Goal: Information Seeking & Learning: Learn about a topic

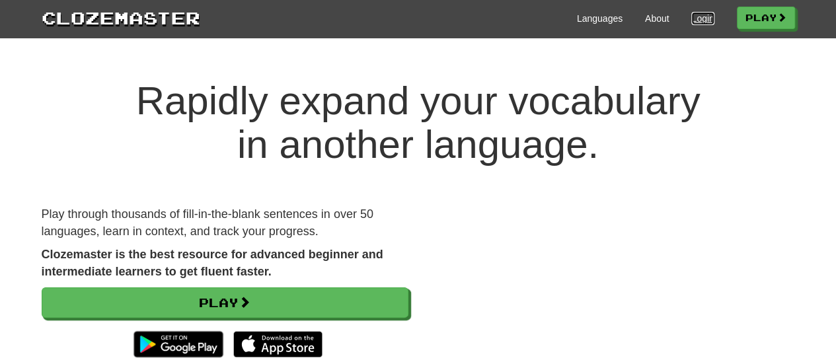
click at [699, 19] on link "Login" at bounding box center [702, 18] width 22 height 13
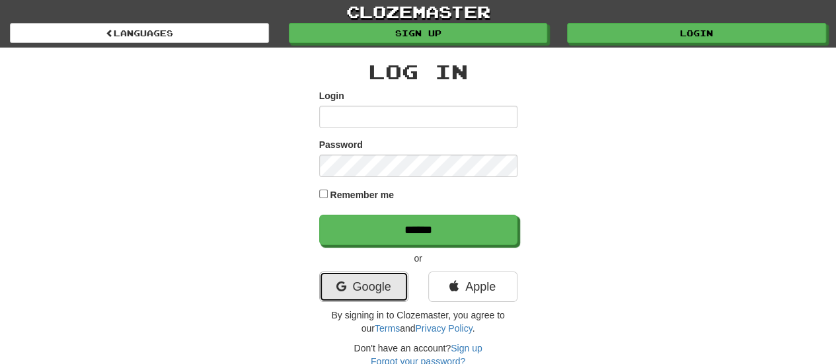
click at [383, 277] on link "Google" at bounding box center [363, 287] width 89 height 30
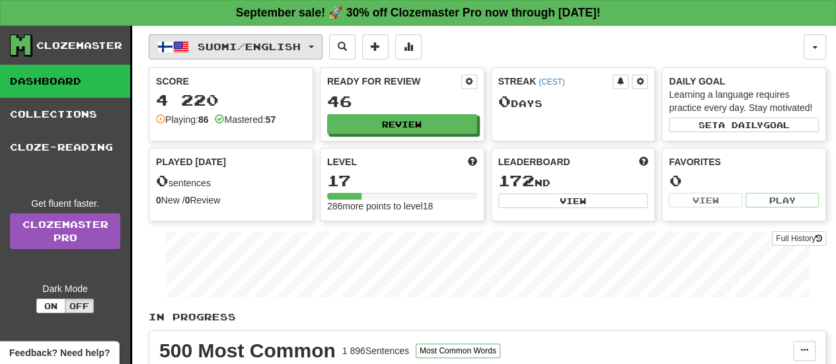
click at [322, 52] on button "Suomi / English" at bounding box center [236, 46] width 174 height 25
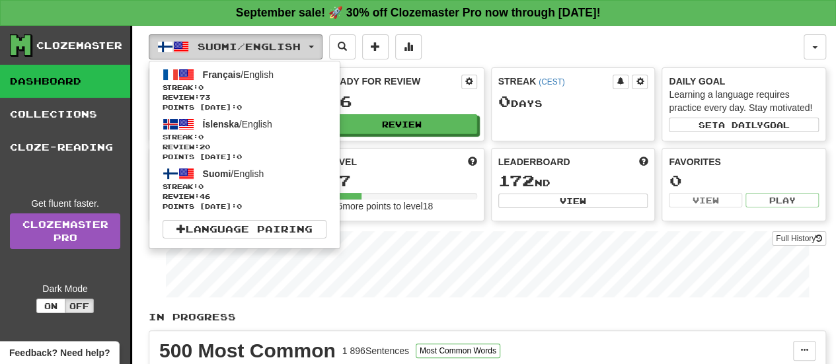
click at [322, 52] on button "Suomi / English" at bounding box center [236, 46] width 174 height 25
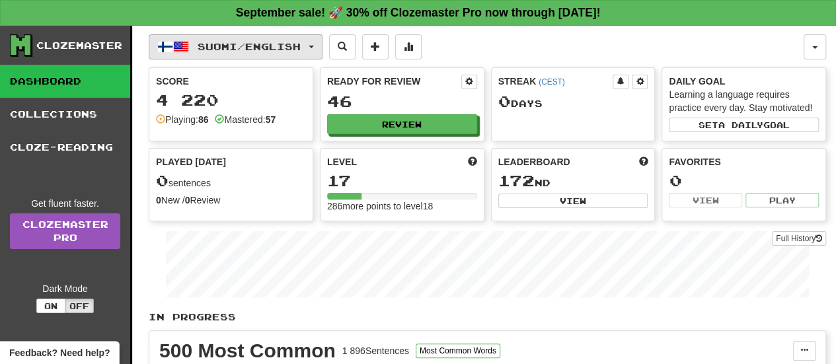
click at [322, 52] on button "Suomi / English" at bounding box center [236, 46] width 174 height 25
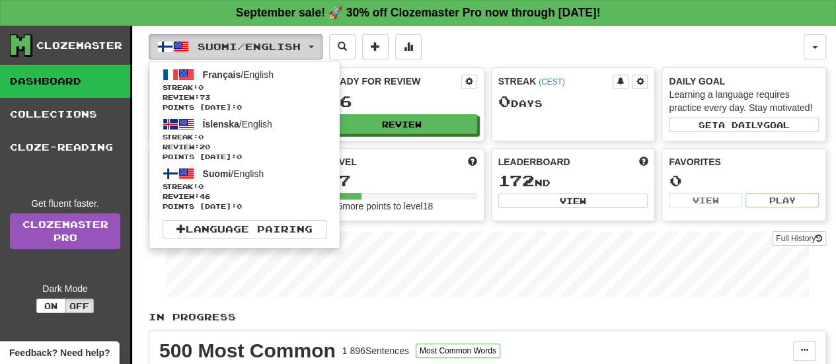
click at [322, 52] on button "Suomi / English" at bounding box center [236, 46] width 174 height 25
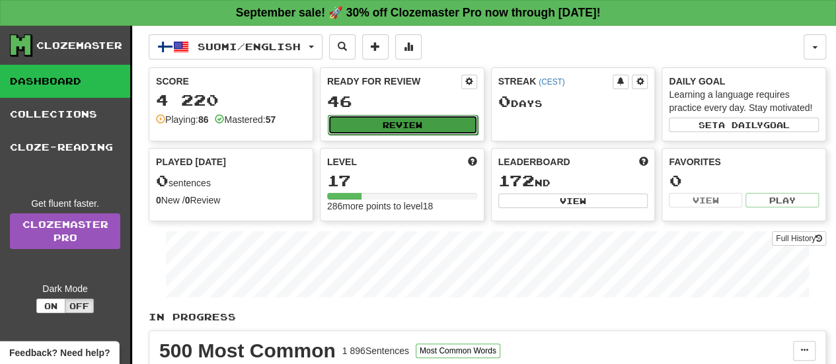
click at [392, 118] on button "Review" at bounding box center [403, 125] width 150 height 20
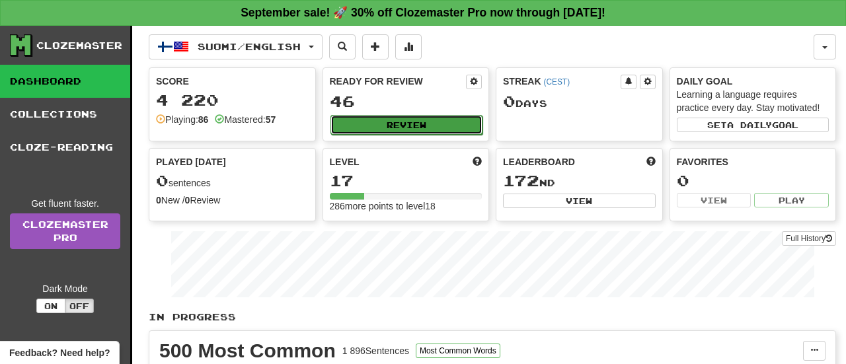
select select "**"
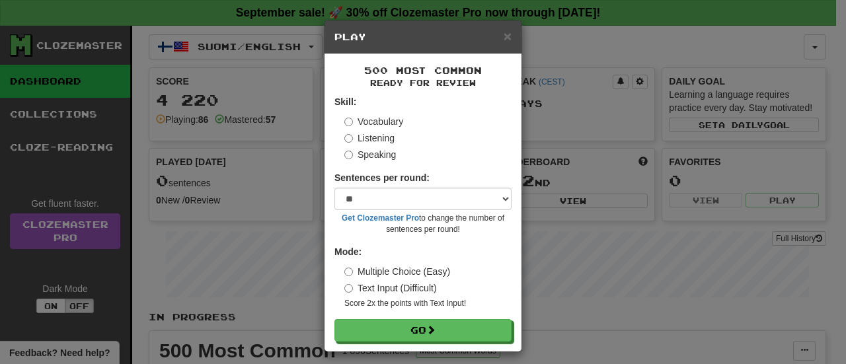
click at [372, 144] on label "Listening" at bounding box center [369, 137] width 50 height 13
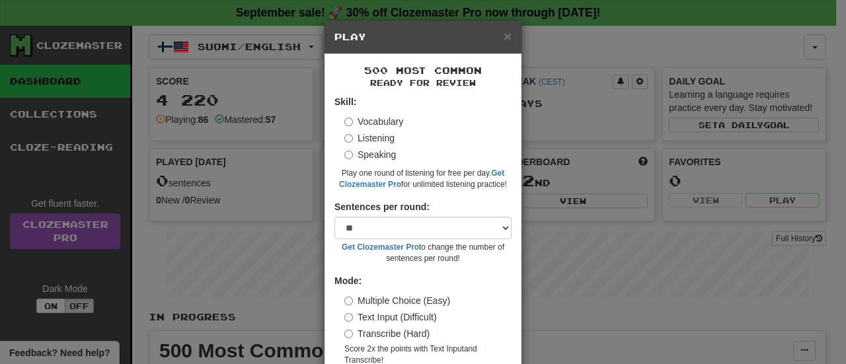
click at [374, 116] on label "Vocabulary" at bounding box center [373, 121] width 59 height 13
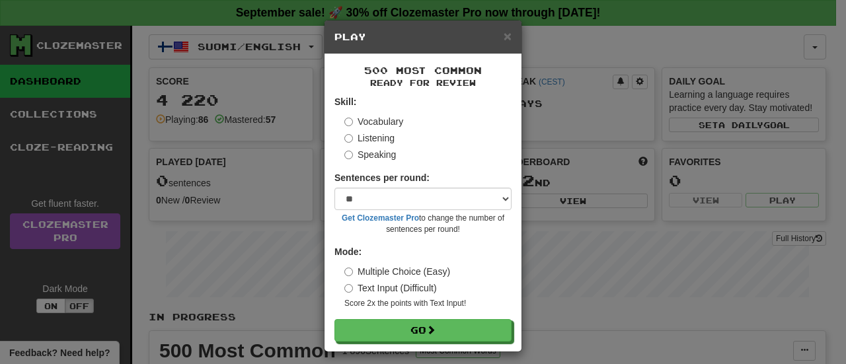
click at [369, 138] on label "Listening" at bounding box center [369, 137] width 50 height 13
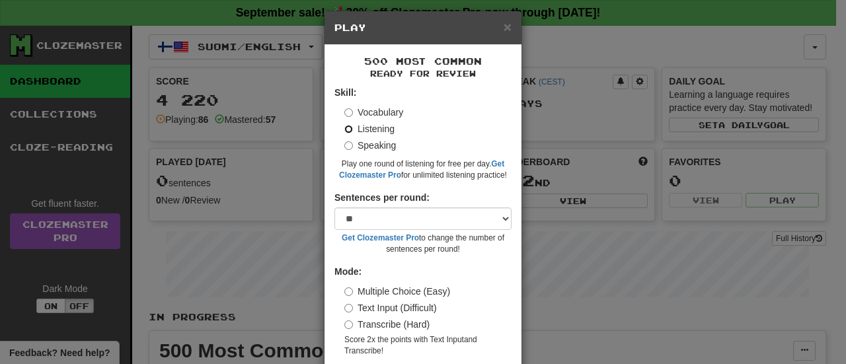
scroll to position [3, 0]
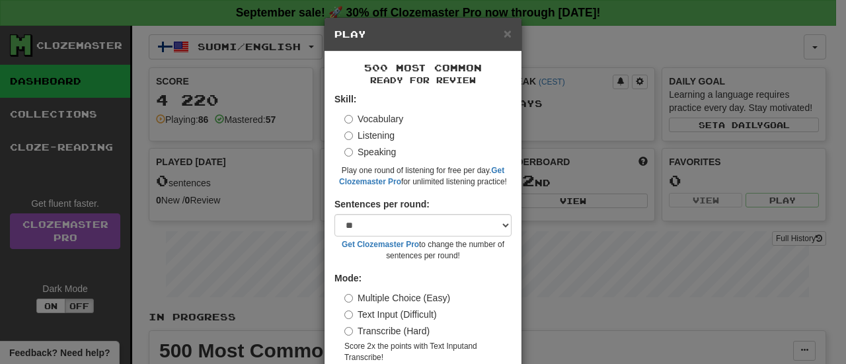
click at [379, 118] on label "Vocabulary" at bounding box center [373, 118] width 59 height 13
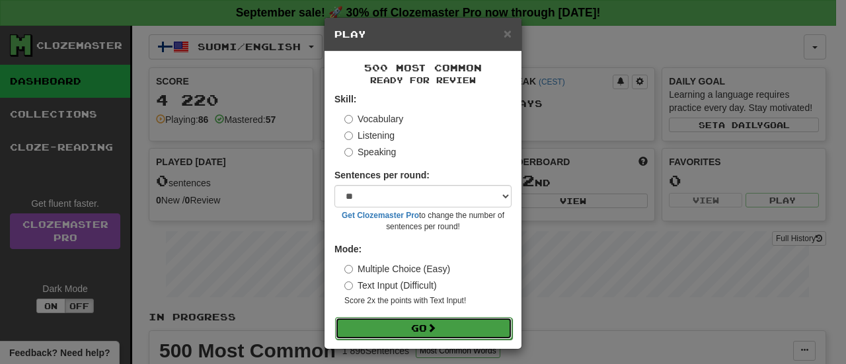
click at [418, 322] on button "Go" at bounding box center [423, 328] width 177 height 22
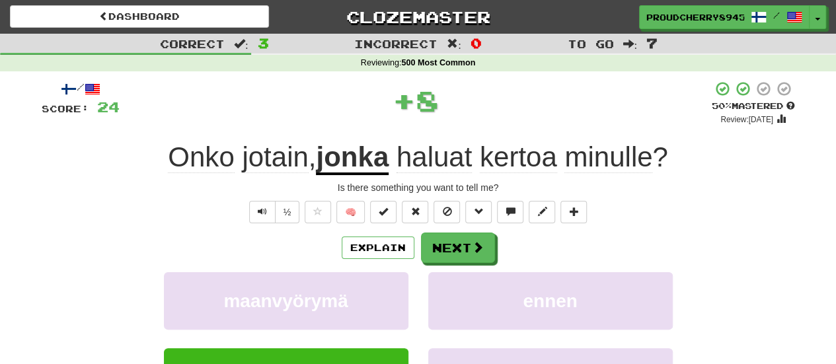
click at [362, 161] on u "jonka" at bounding box center [352, 158] width 73 height 34
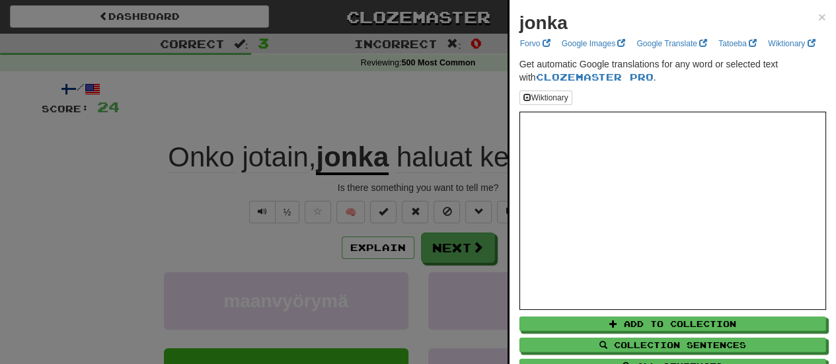
click at [54, 287] on div at bounding box center [418, 182] width 836 height 364
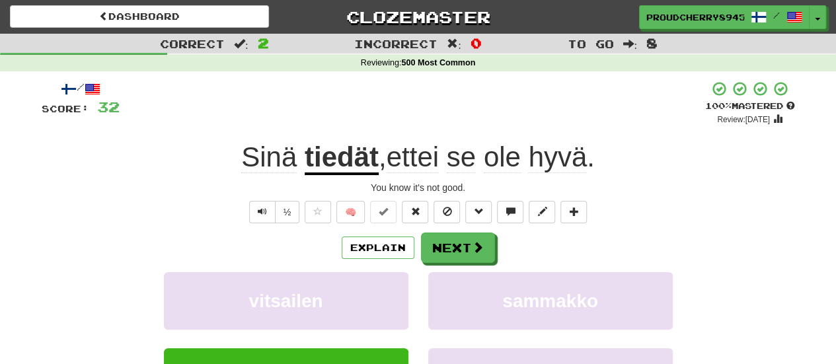
click at [420, 155] on span "ettei" at bounding box center [413, 157] width 52 height 32
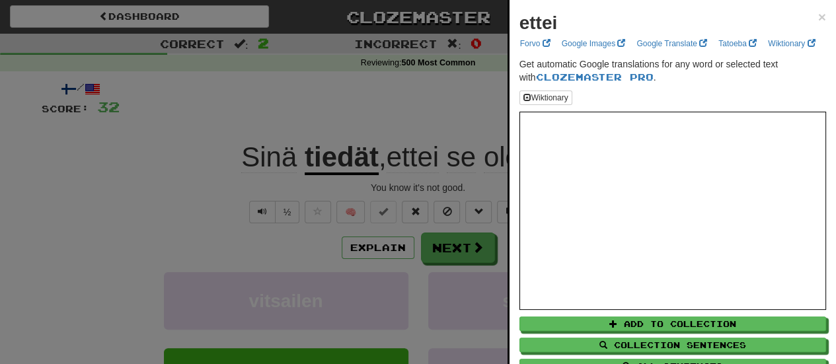
click at [284, 232] on div at bounding box center [418, 182] width 836 height 364
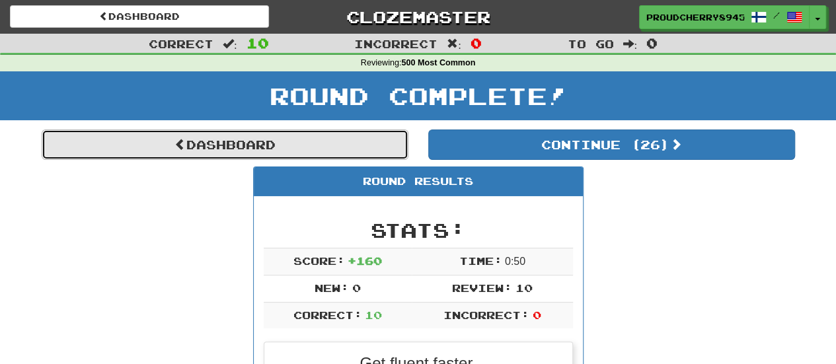
click at [194, 159] on link "Dashboard" at bounding box center [225, 145] width 367 height 30
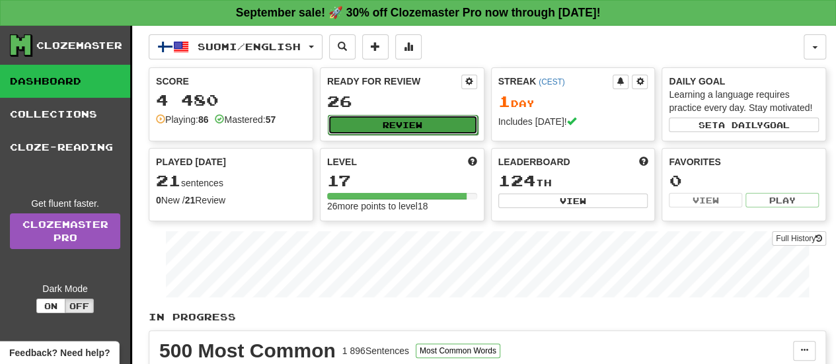
click at [353, 115] on button "Review" at bounding box center [403, 125] width 150 height 20
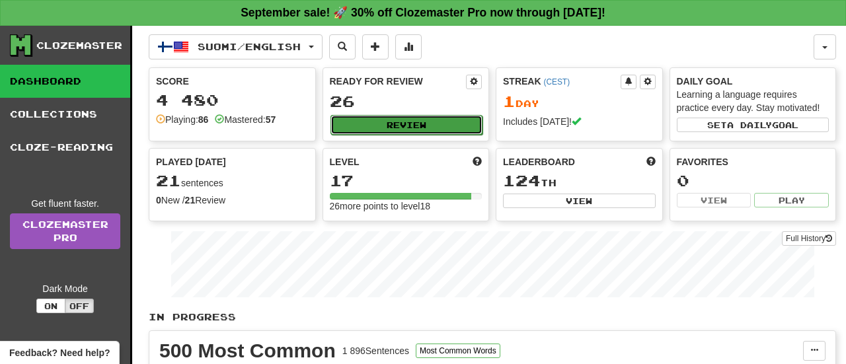
select select "**"
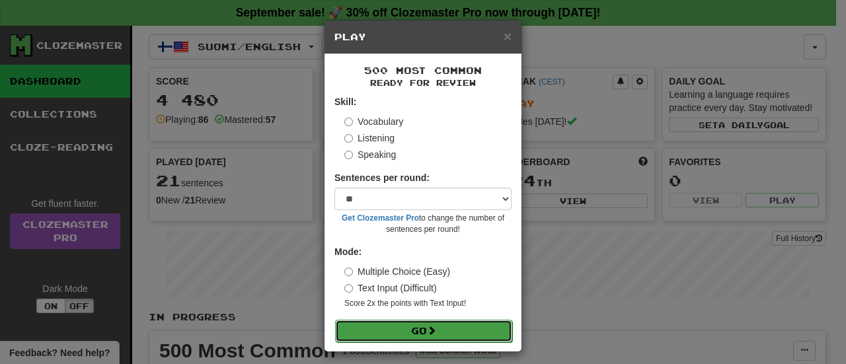
click at [407, 324] on button "Go" at bounding box center [423, 331] width 177 height 22
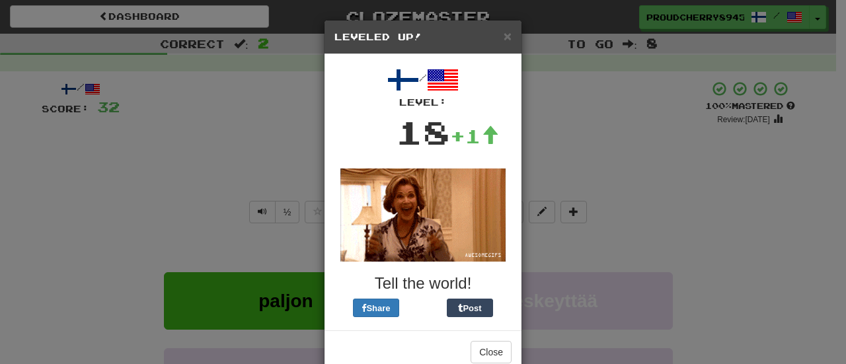
click at [506, 41] on div "× Leveled Up!" at bounding box center [422, 37] width 197 height 34
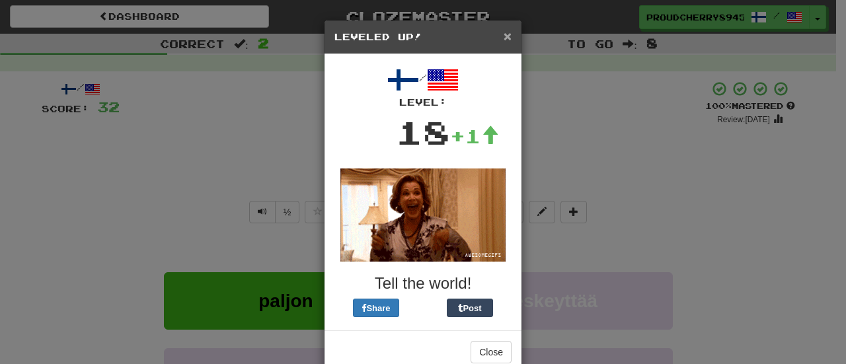
click at [503, 35] on span "×" at bounding box center [507, 35] width 8 height 15
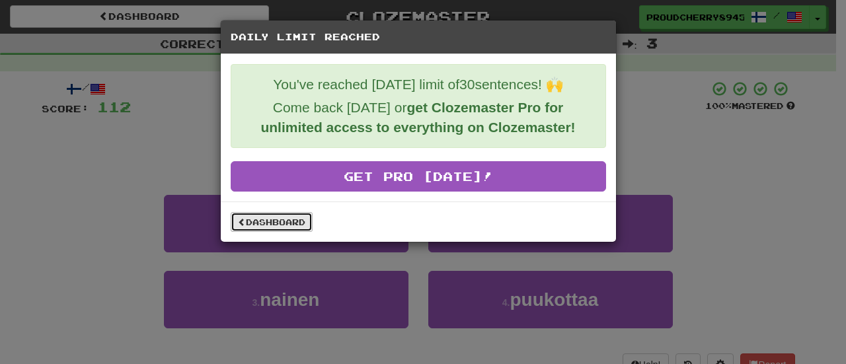
click at [287, 219] on link "Dashboard" at bounding box center [272, 222] width 82 height 20
